Goal: Complete application form: Complete application form

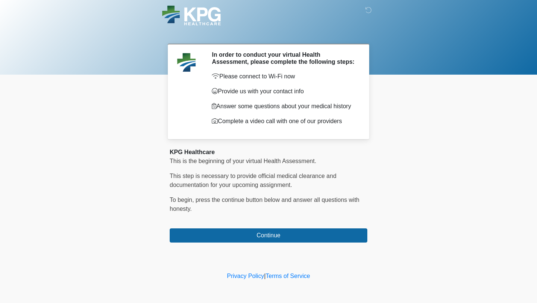
click at [285, 249] on div "‎ ‎ ‎ In order to conduct your virtual Health Assessment, please complete the f…" at bounding box center [269, 134] width 224 height 255
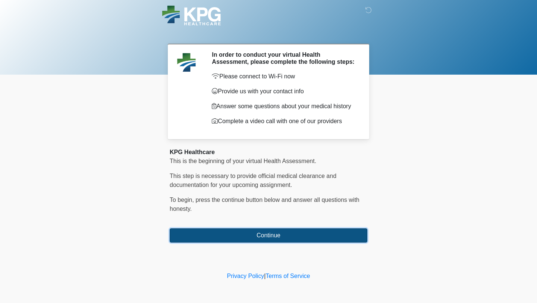
click at [280, 241] on button "Continue" at bounding box center [269, 235] width 198 height 14
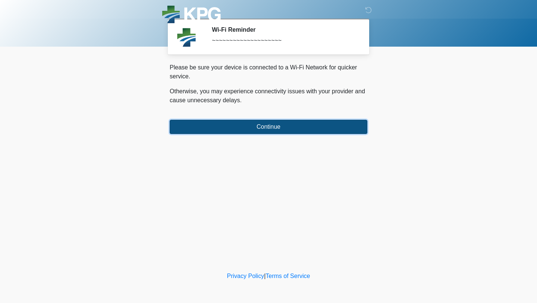
click at [249, 130] on button "Continue" at bounding box center [269, 127] width 198 height 14
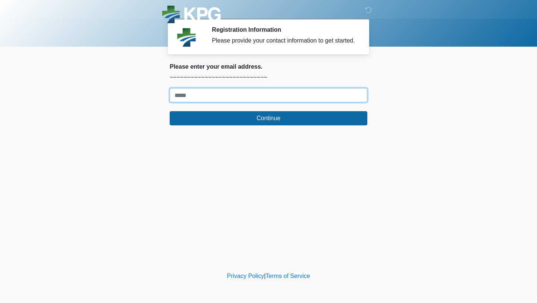
click at [210, 102] on input "Where should we email your response?" at bounding box center [269, 95] width 198 height 14
type input "**********"
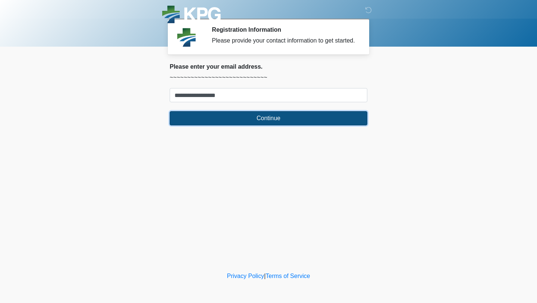
click at [229, 125] on button "Continue" at bounding box center [269, 118] width 198 height 14
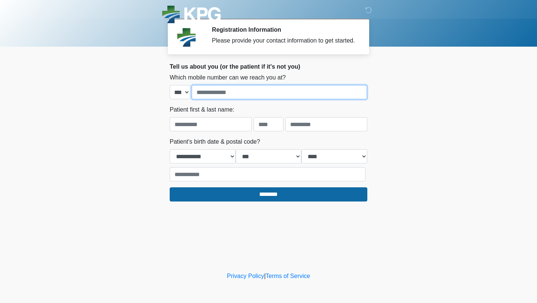
click at [217, 96] on input "tel" at bounding box center [279, 92] width 175 height 14
click at [427, 102] on body "‎ ‎ ‎ Registration Information Please provide your contact information to get s…" at bounding box center [268, 151] width 537 height 303
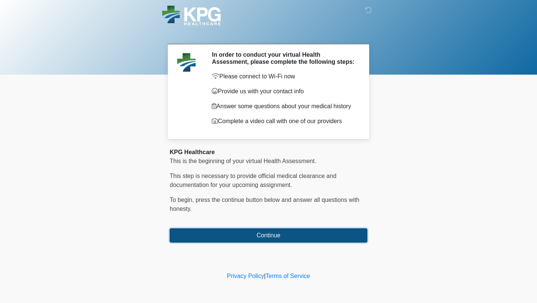
click at [285, 243] on button "Continue" at bounding box center [269, 235] width 198 height 14
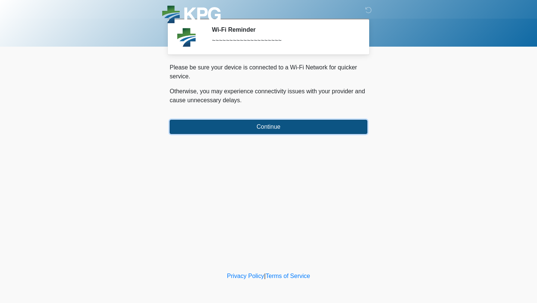
click at [277, 125] on button "Continue" at bounding box center [269, 127] width 198 height 14
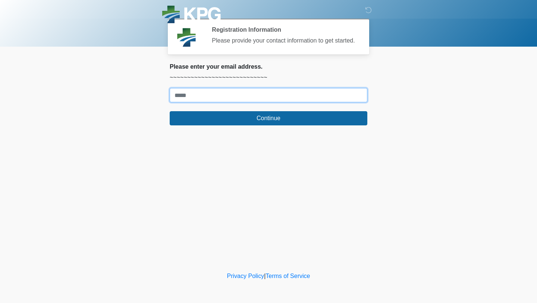
click at [255, 102] on input "Where should we email your response?" at bounding box center [269, 95] width 198 height 14
type input "**********"
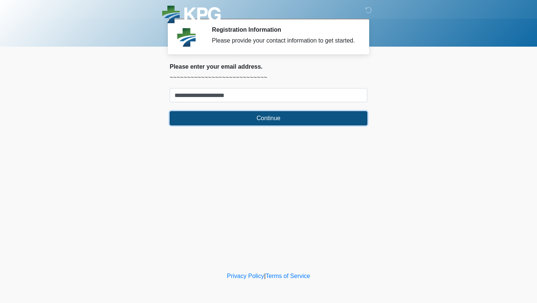
click at [256, 125] on button "Continue" at bounding box center [269, 118] width 198 height 14
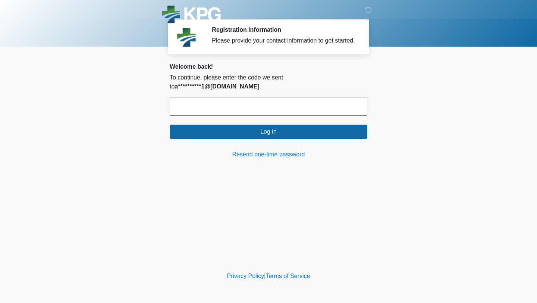
click at [250, 110] on input "text" at bounding box center [269, 106] width 198 height 19
type input "******"
click at [170, 125] on button "Log in" at bounding box center [269, 132] width 198 height 14
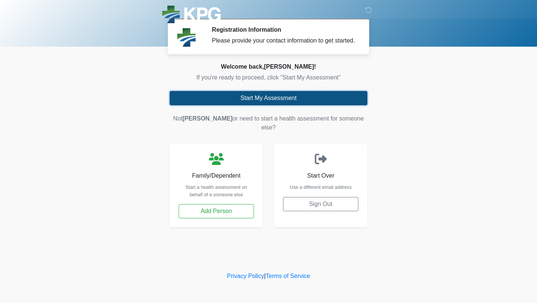
click at [232, 105] on button "Start My Assessment" at bounding box center [269, 98] width 198 height 14
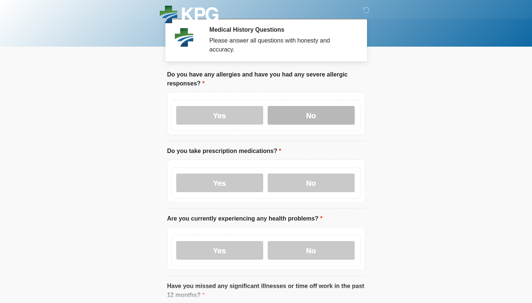
click at [295, 112] on label "No" at bounding box center [311, 115] width 87 height 19
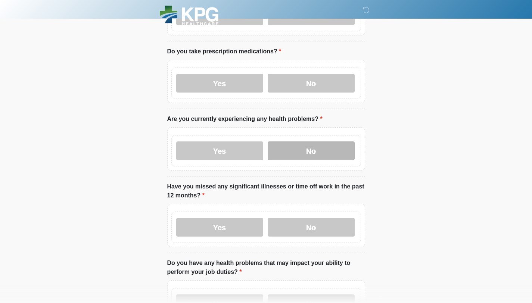
scroll to position [112, 0]
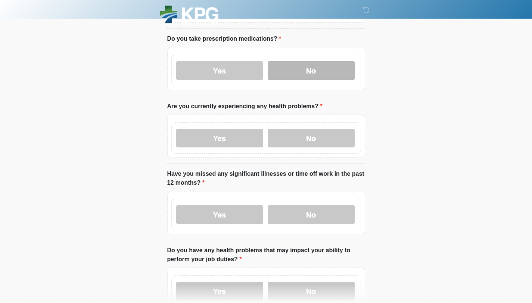
click at [301, 74] on label "No" at bounding box center [311, 70] width 87 height 19
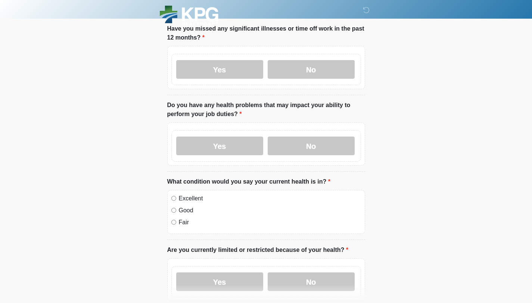
scroll to position [197, 0]
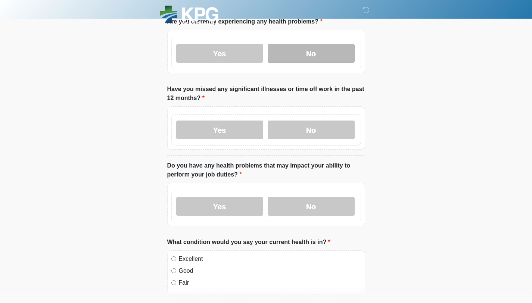
click at [312, 61] on label "No" at bounding box center [311, 53] width 87 height 19
click at [328, 139] on div "Yes No" at bounding box center [266, 129] width 190 height 31
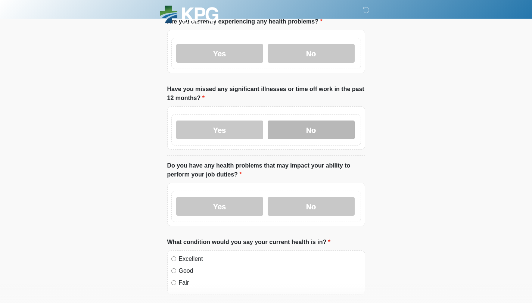
click at [315, 122] on label "No" at bounding box center [311, 130] width 87 height 19
click at [330, 194] on div "Yes No" at bounding box center [266, 206] width 190 height 31
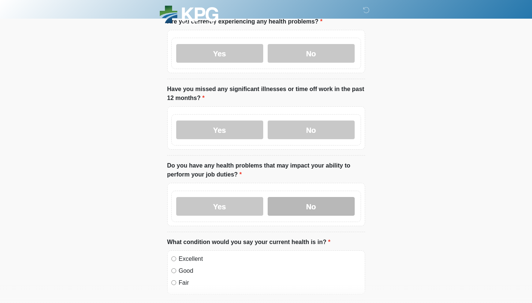
click at [327, 206] on label "No" at bounding box center [311, 206] width 87 height 19
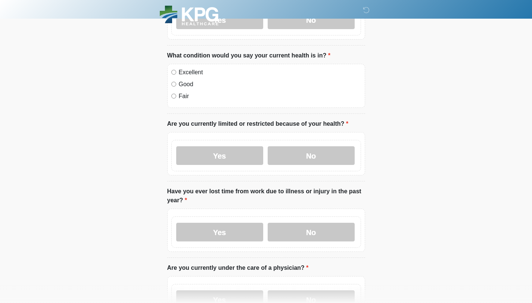
scroll to position [382, 0]
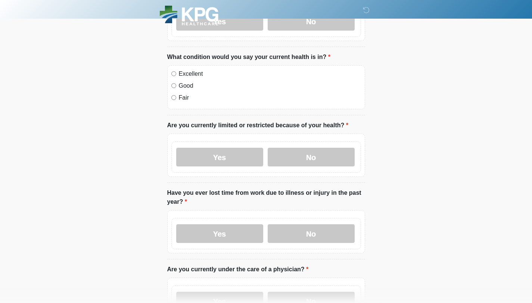
click at [191, 72] on label "Excellent" at bounding box center [270, 73] width 182 height 9
drag, startPoint x: 286, startPoint y: 156, endPoint x: 283, endPoint y: 163, distance: 7.2
click at [286, 156] on label "No" at bounding box center [311, 157] width 87 height 19
click at [318, 238] on label "No" at bounding box center [311, 233] width 87 height 19
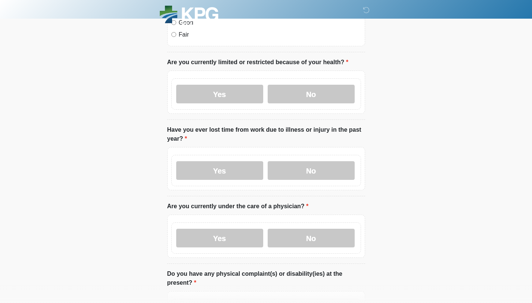
scroll to position [595, 0]
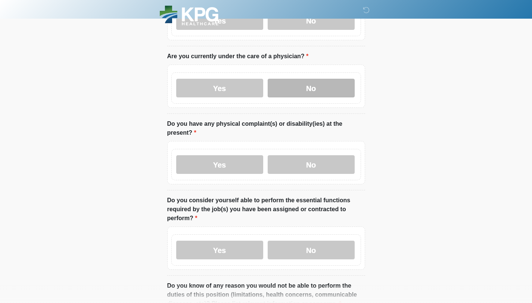
click at [294, 81] on label "No" at bounding box center [311, 88] width 87 height 19
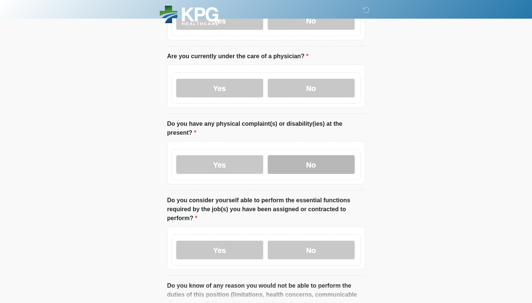
click at [298, 159] on label "No" at bounding box center [311, 164] width 87 height 19
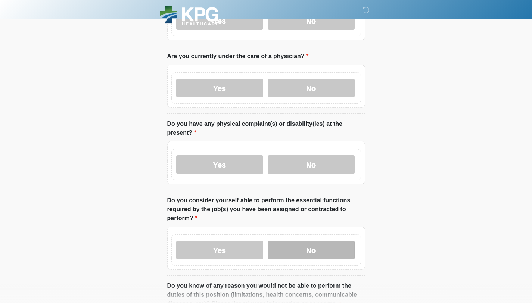
click at [312, 246] on label "No" at bounding box center [311, 250] width 87 height 19
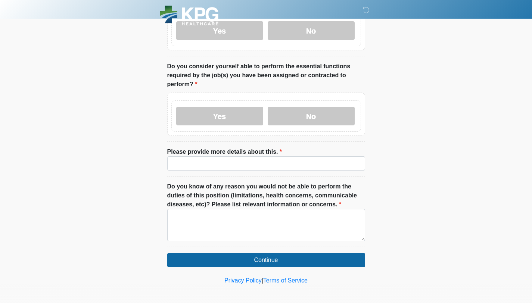
click at [227, 109] on label "Yes" at bounding box center [219, 116] width 87 height 19
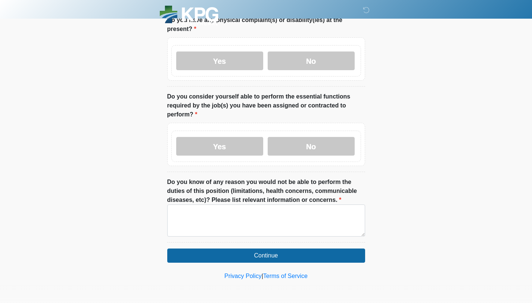
scroll to position [697, 0]
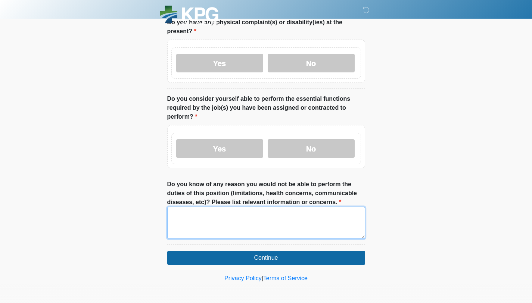
click at [247, 214] on textarea "Do you know of any reason you would not be able to perform the duties of this p…" at bounding box center [266, 223] width 198 height 32
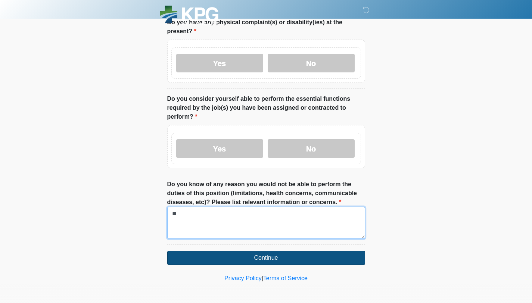
type textarea "**"
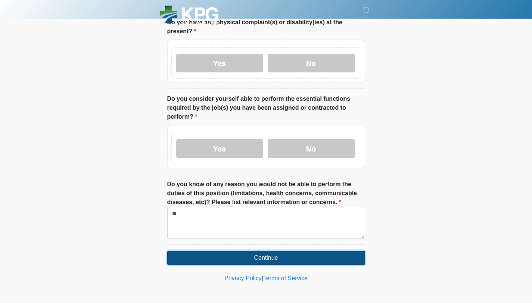
click at [315, 255] on button "Continue" at bounding box center [266, 258] width 198 height 14
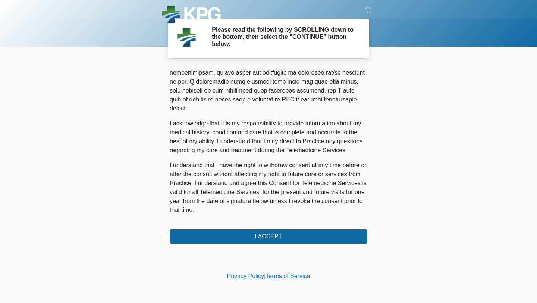
scroll to position [467, 0]
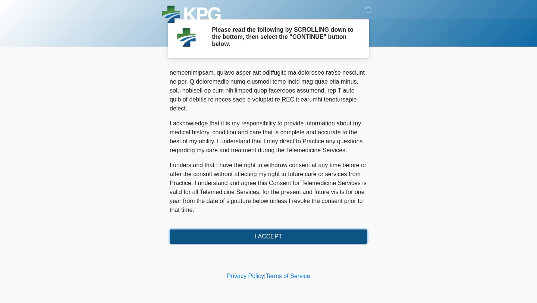
click at [321, 233] on button "I ACCEPT" at bounding box center [269, 237] width 198 height 14
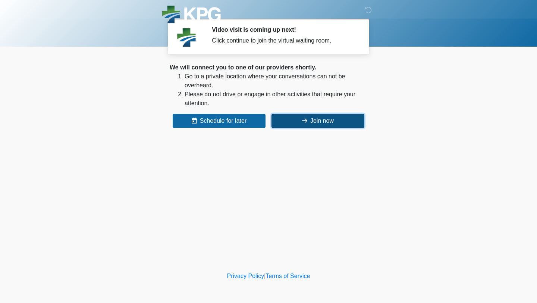
click at [286, 127] on button "Join now" at bounding box center [318, 121] width 93 height 14
